Goal: Check status: Check status

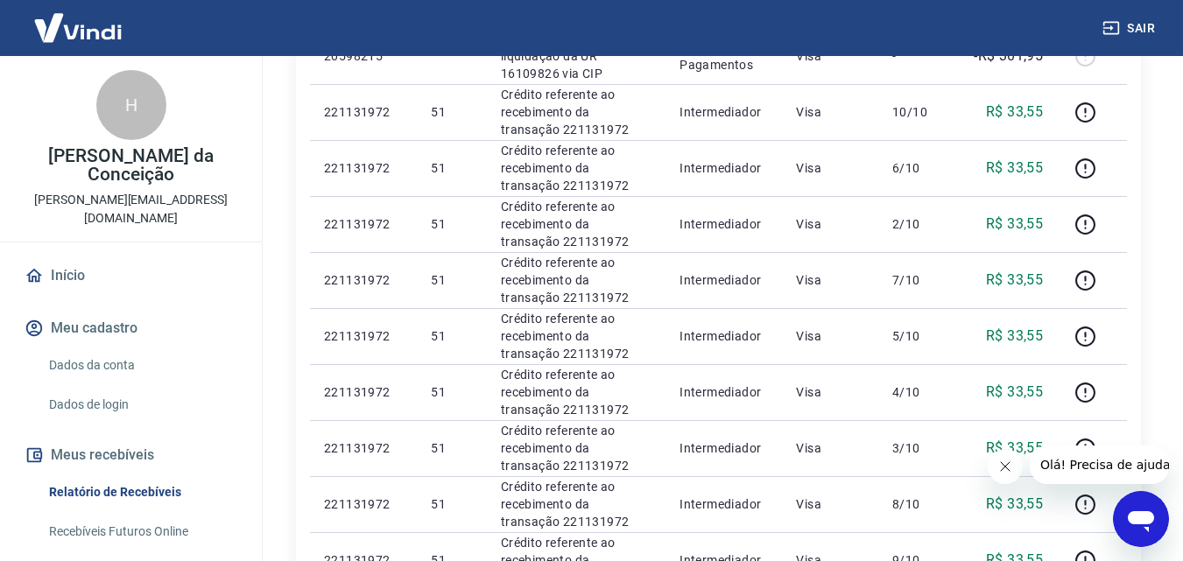
scroll to position [4, 0]
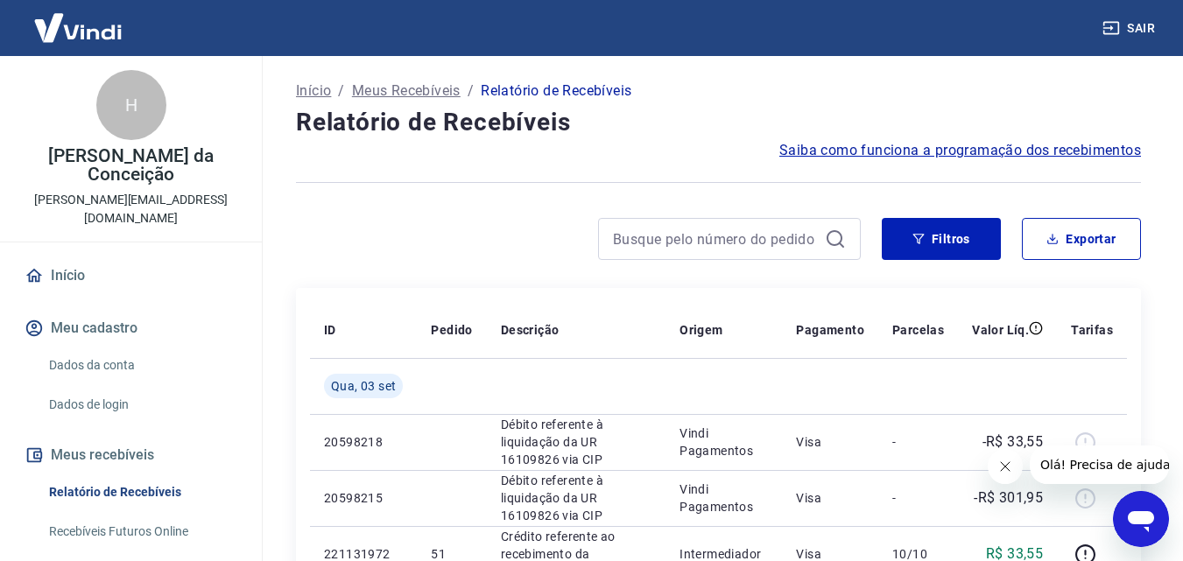
scroll to position [175, 0]
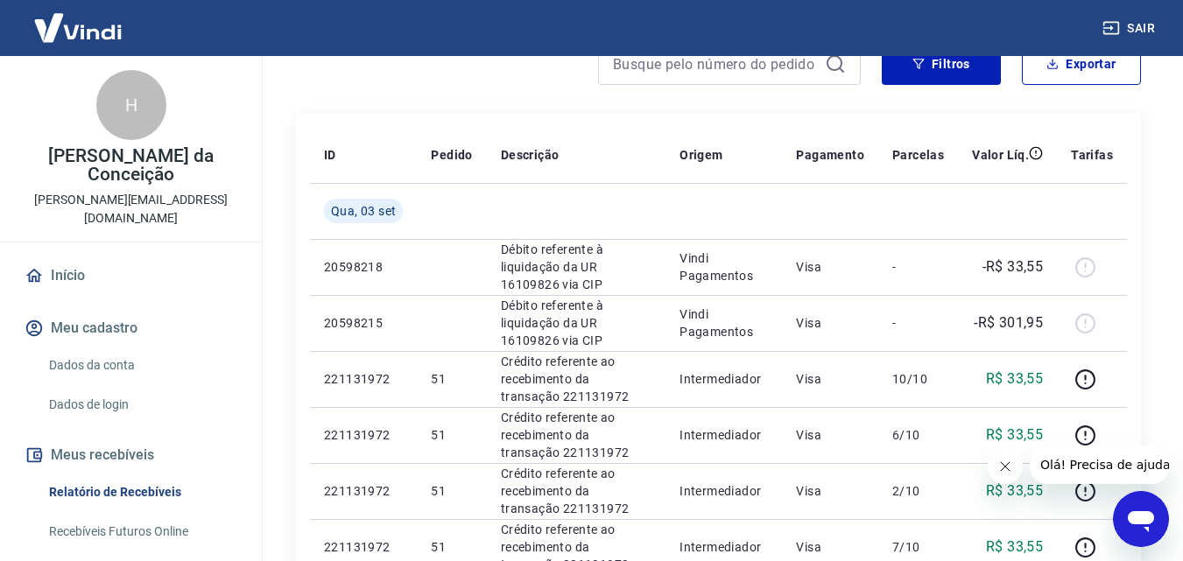
drag, startPoint x: 1009, startPoint y: 478, endPoint x: 1970, endPoint y: 1008, distance: 1097.4
click at [1009, 478] on button "Fechar mensagem da empresa" at bounding box center [1004, 466] width 35 height 35
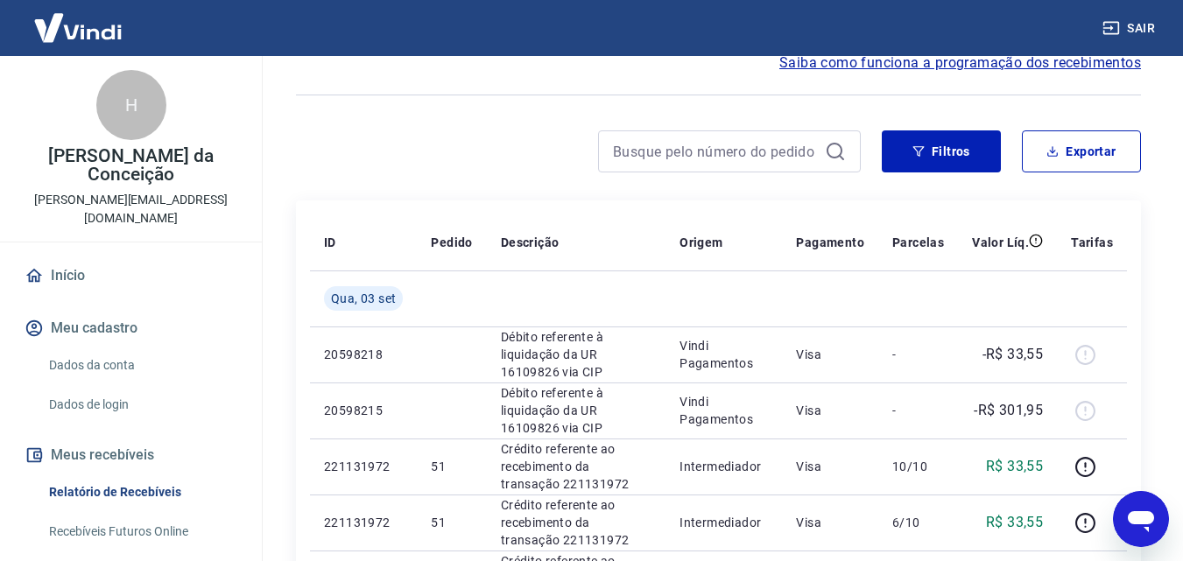
scroll to position [0, 0]
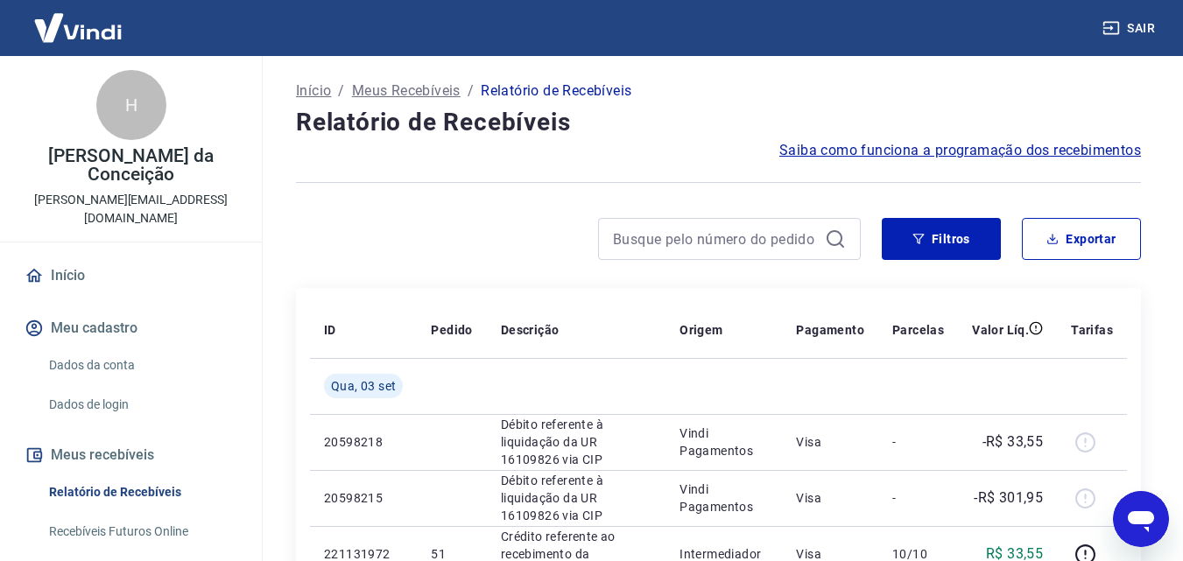
click at [119, 98] on div "H" at bounding box center [131, 105] width 70 height 70
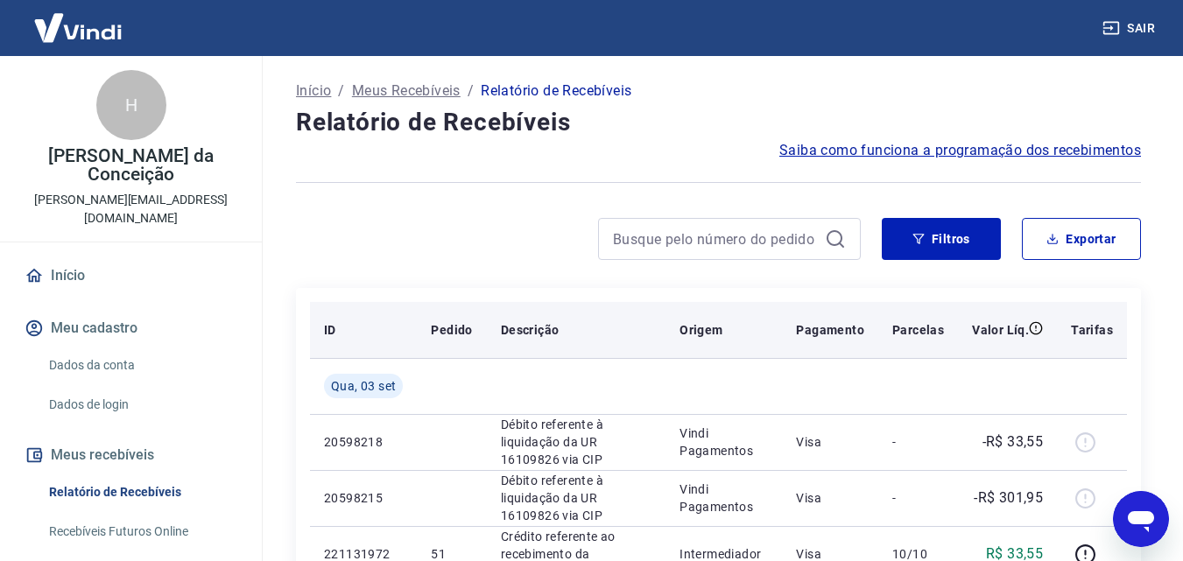
scroll to position [175, 0]
